Goal: Information Seeking & Learning: Learn about a topic

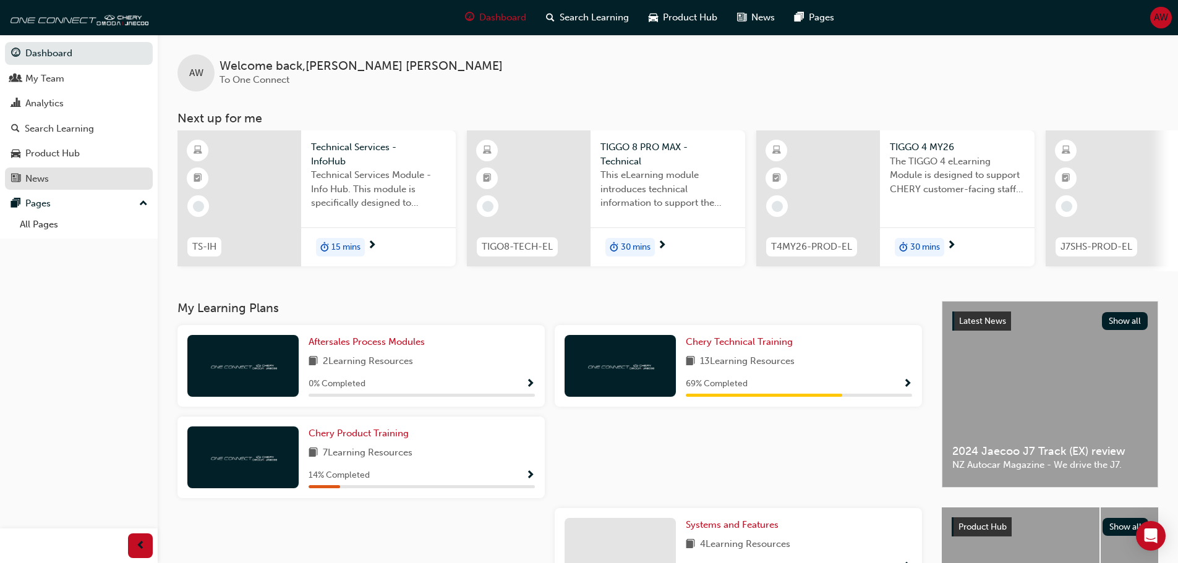
click at [43, 175] on div "News" at bounding box center [36, 179] width 23 height 14
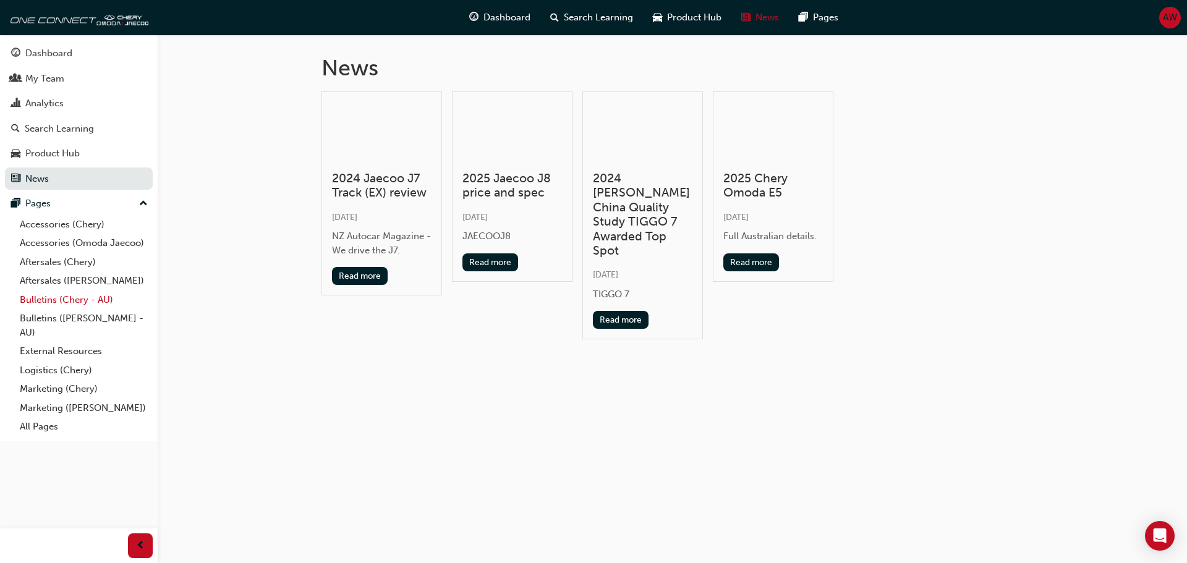
click at [52, 302] on link "Bulletins (Chery - AU)" at bounding box center [84, 300] width 138 height 19
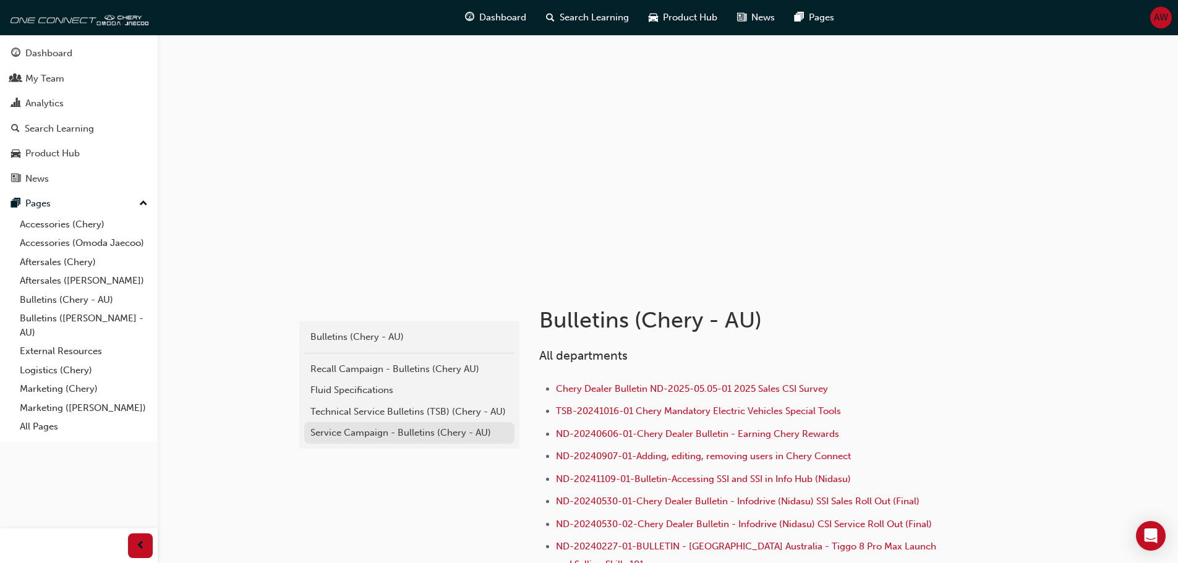
click at [366, 432] on div "Service Campaign - Bulletins (Chery - AU)" at bounding box center [409, 433] width 198 height 14
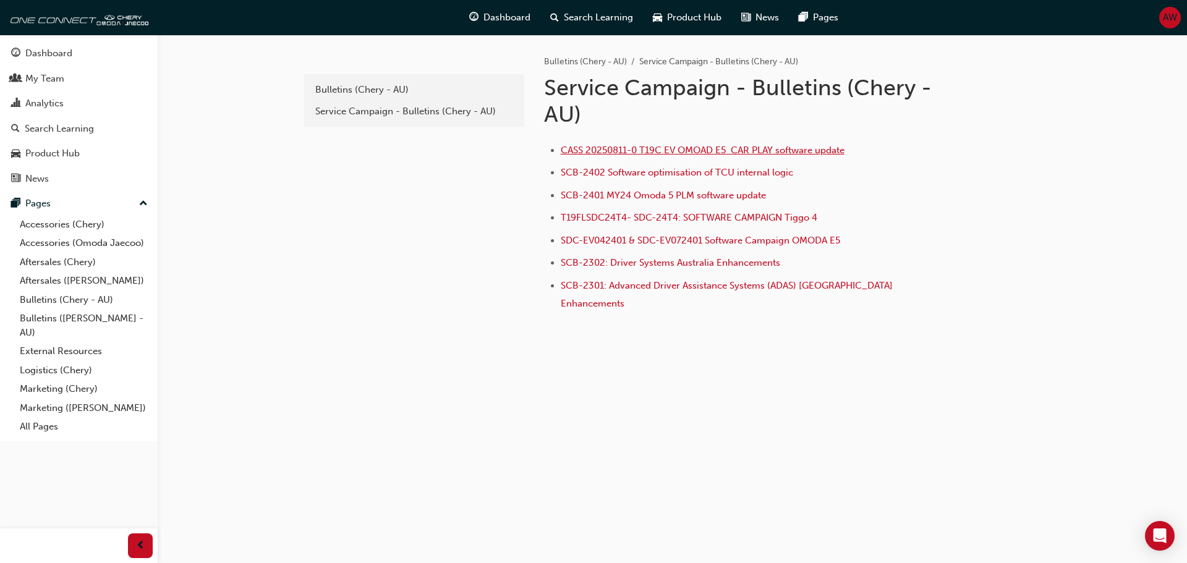
click at [677, 150] on span "CASS 20250811-0 T19C EV OMOAD E5 CAR PLAY software update" at bounding box center [703, 150] width 284 height 11
click at [46, 352] on link "External Resources" at bounding box center [84, 351] width 138 height 19
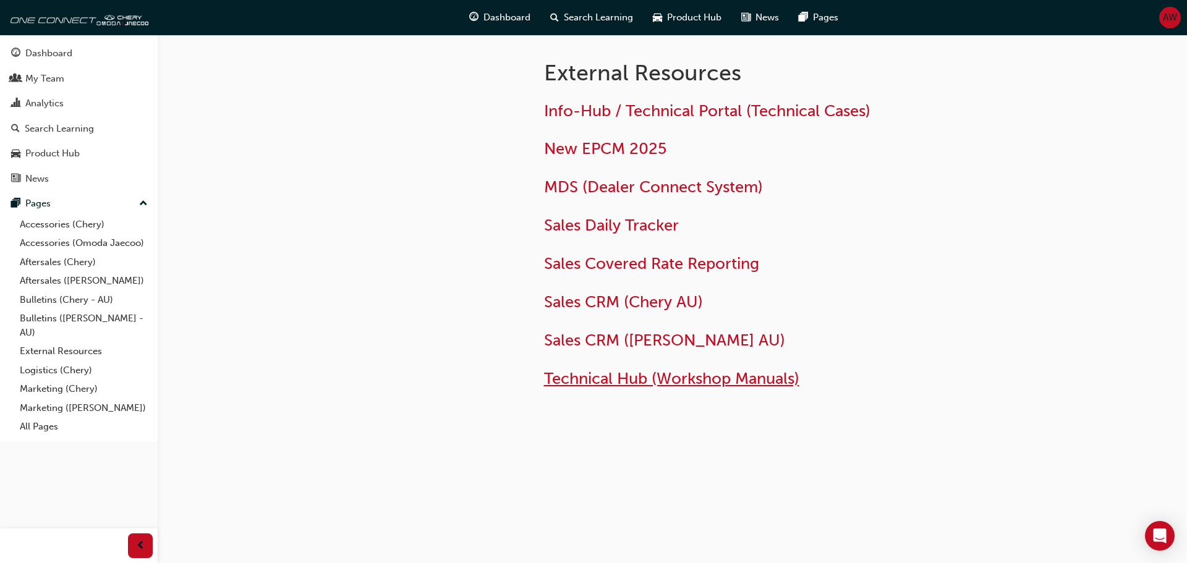
click at [674, 376] on span "Technical Hub (Workshop Manuals)" at bounding box center [671, 378] width 255 height 19
